Goal: Obtain resource: Download file/media

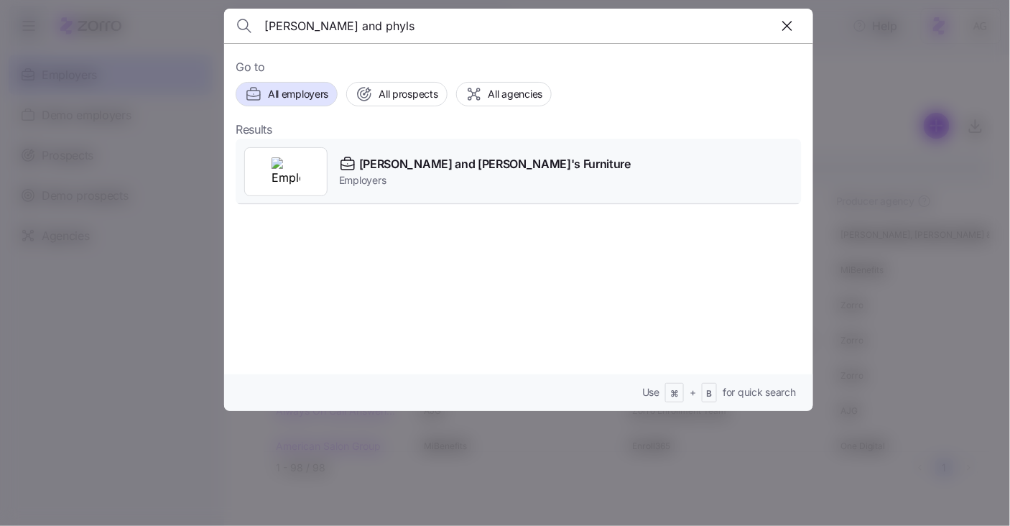
type input "[PERSON_NAME] and phyls"
click at [399, 147] on div "[PERSON_NAME] and [PERSON_NAME]'s Furniture Employers" at bounding box center [519, 172] width 566 height 66
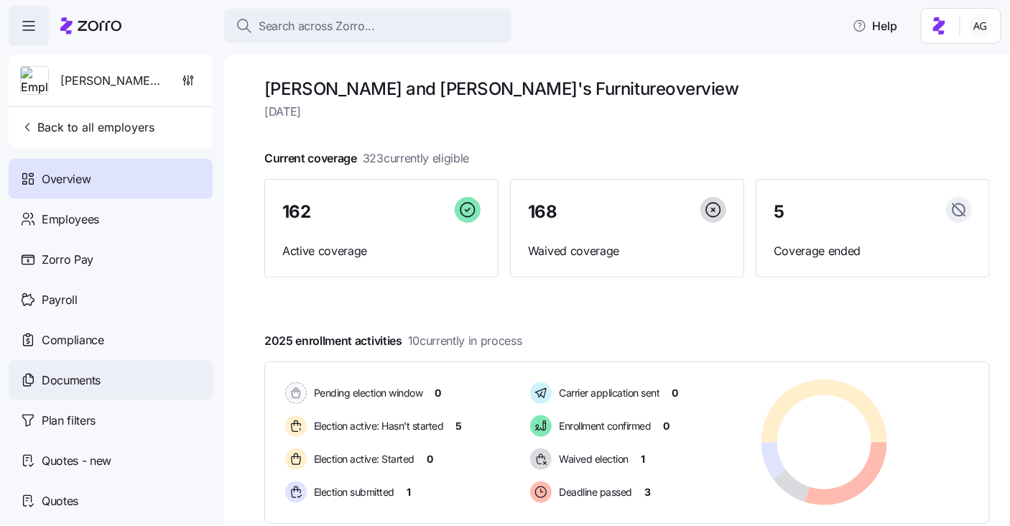
click at [87, 385] on span "Documents" at bounding box center [71, 380] width 59 height 18
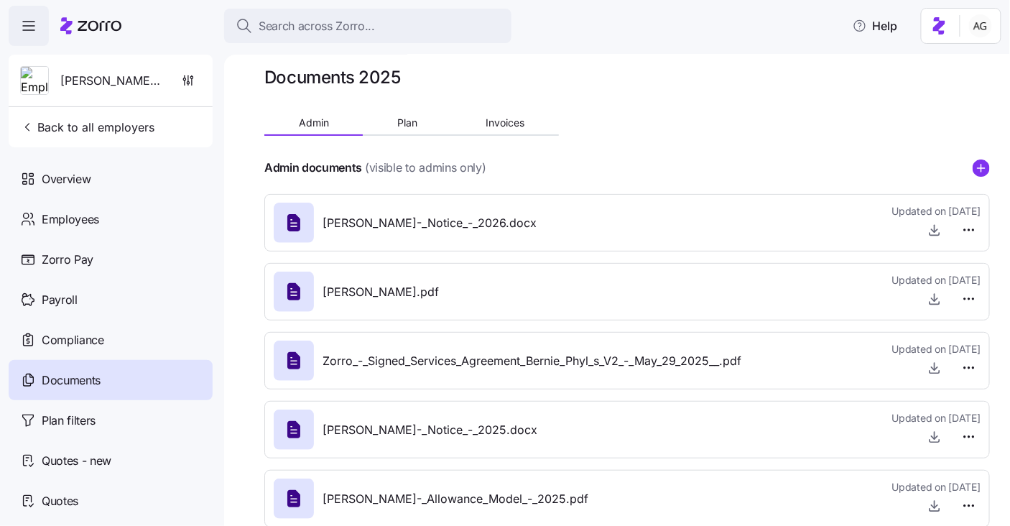
scroll to position [41, 0]
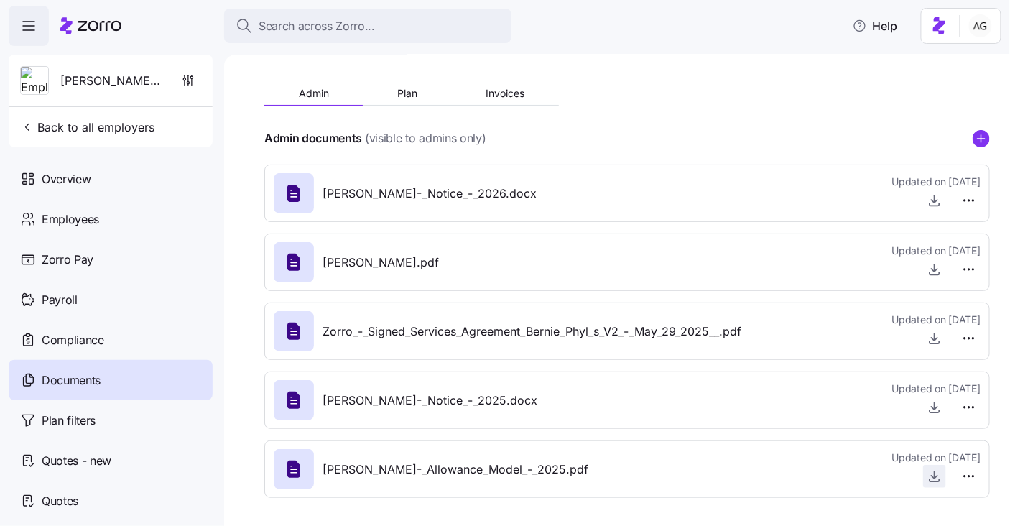
click at [936, 480] on icon "button" at bounding box center [934, 476] width 14 height 14
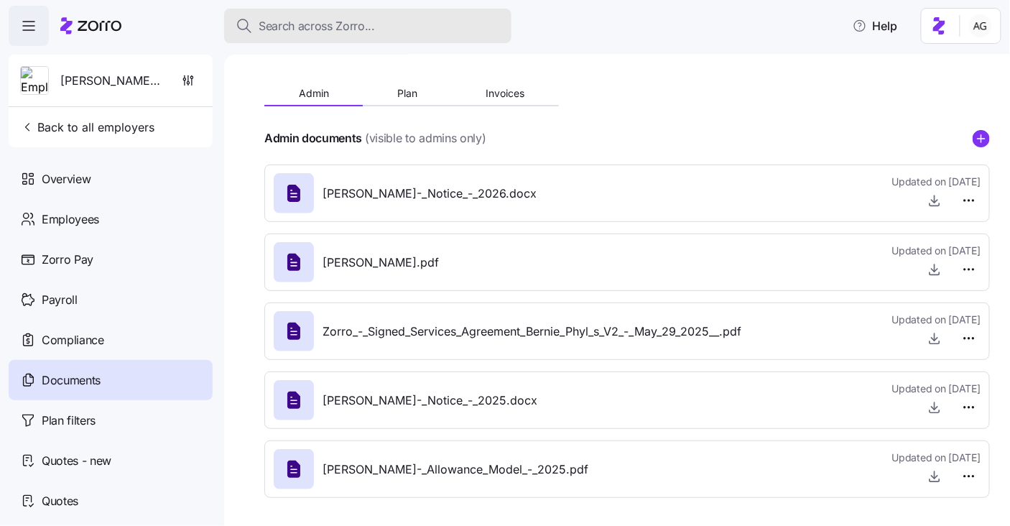
click at [315, 22] on span "Search across Zorro..." at bounding box center [317, 26] width 116 height 18
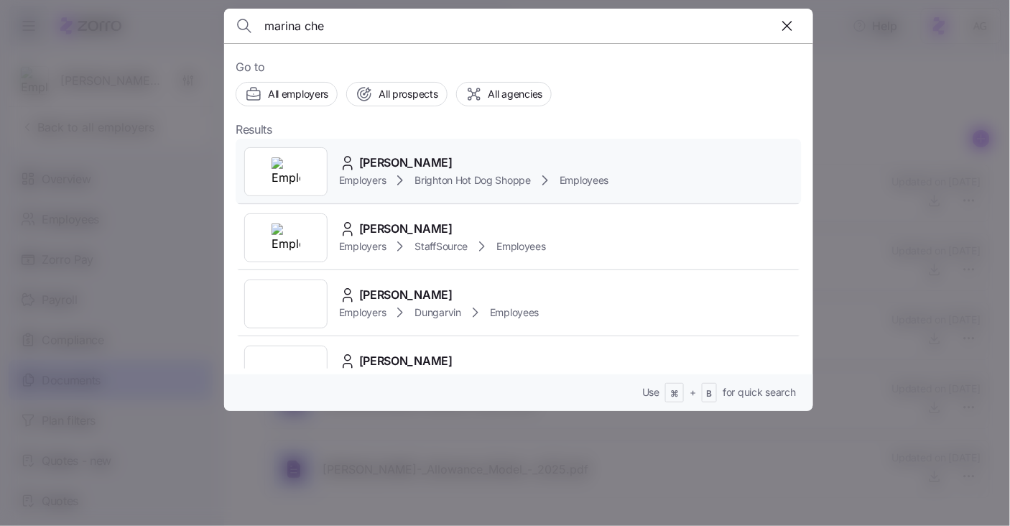
type input "marina che"
click at [385, 155] on span "[PERSON_NAME]" at bounding box center [405, 163] width 93 height 18
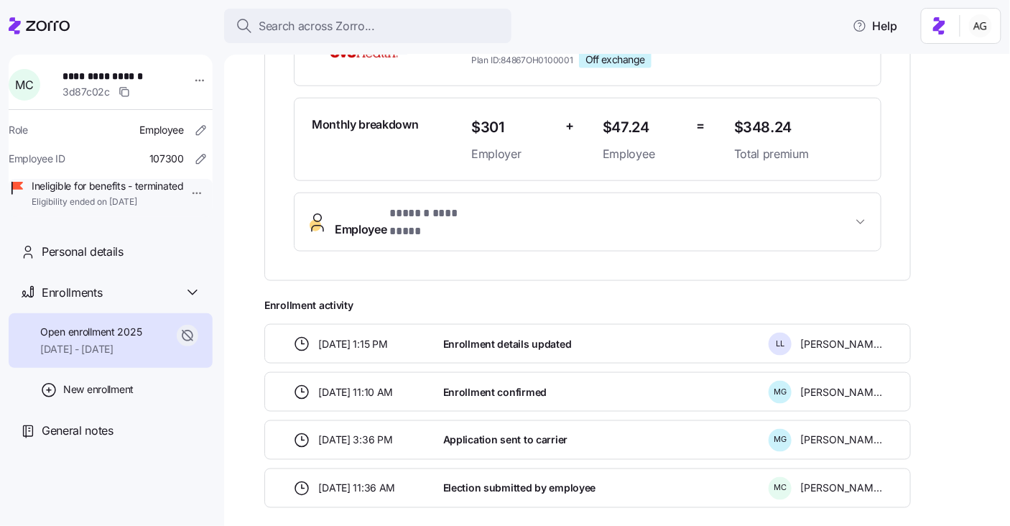
scroll to position [380, 0]
